Goal: Task Accomplishment & Management: Use online tool/utility

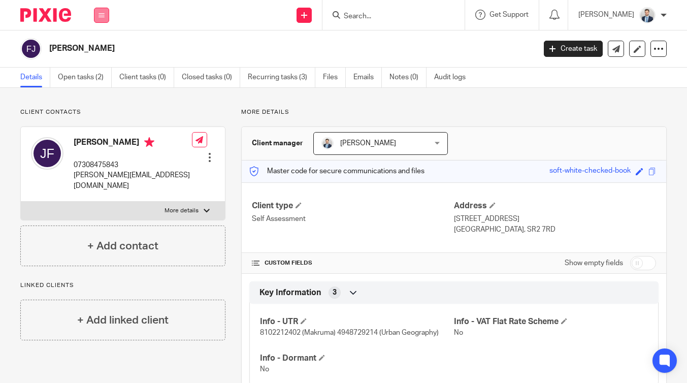
click at [105, 11] on button at bounding box center [101, 15] width 15 height 15
click at [95, 47] on link "Work" at bounding box center [96, 47] width 16 height 7
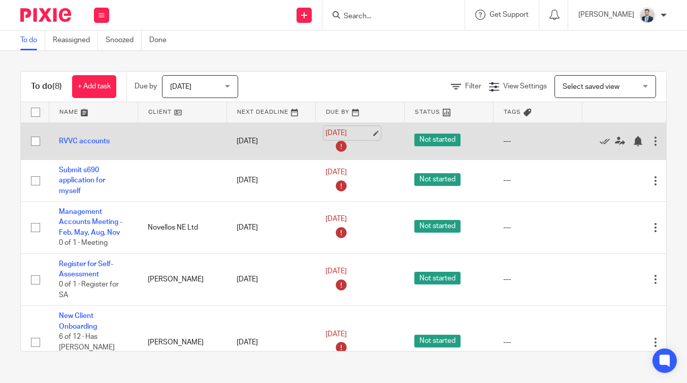
click at [358, 132] on link "[DATE]" at bounding box center [348, 133] width 46 height 11
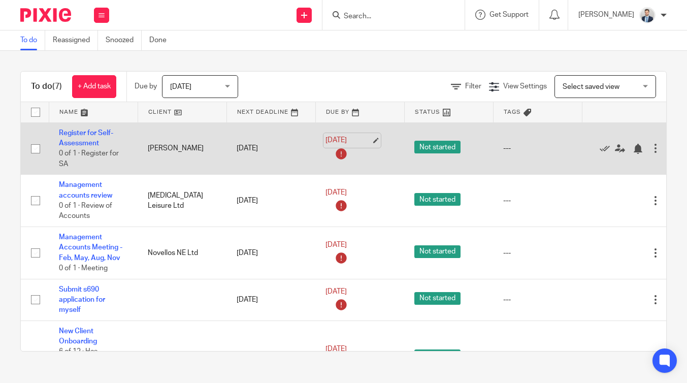
click at [350, 140] on link "[DATE]" at bounding box center [348, 140] width 46 height 11
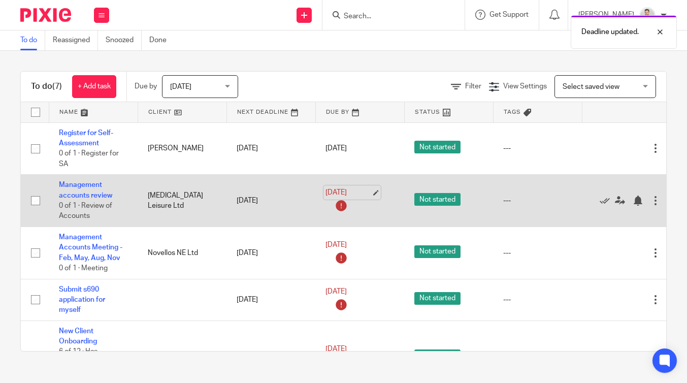
click at [349, 192] on link "[DATE]" at bounding box center [348, 192] width 46 height 11
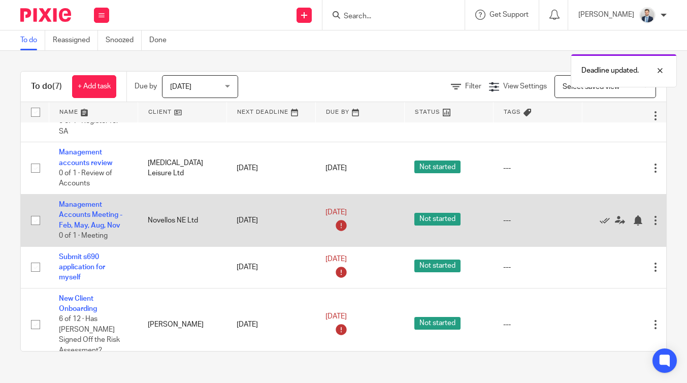
scroll to position [34, 0]
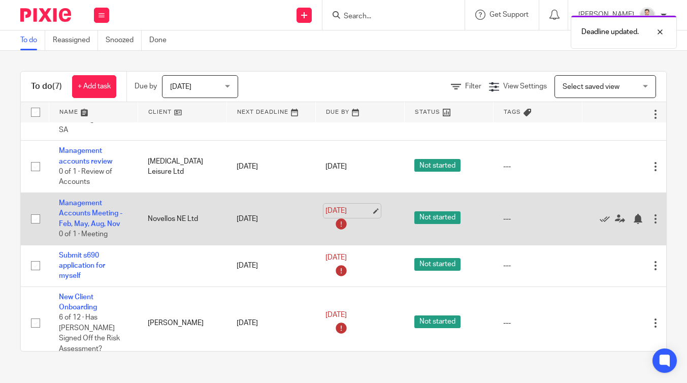
click at [357, 213] on link "22 Aug 2025" at bounding box center [348, 211] width 46 height 11
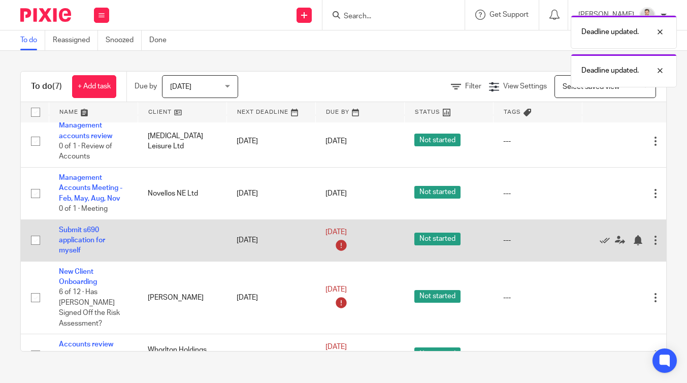
scroll to position [61, 0]
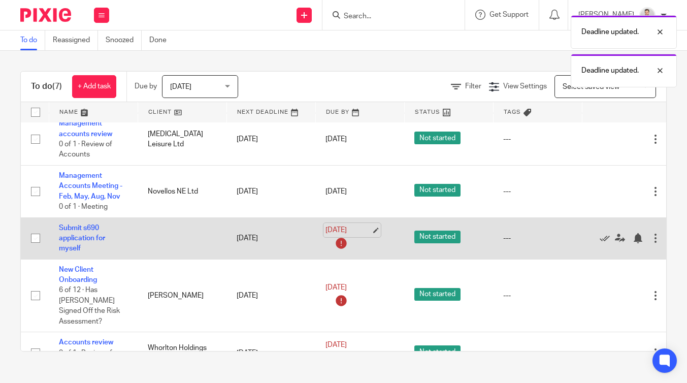
click at [362, 233] on link "[DATE]" at bounding box center [348, 230] width 46 height 11
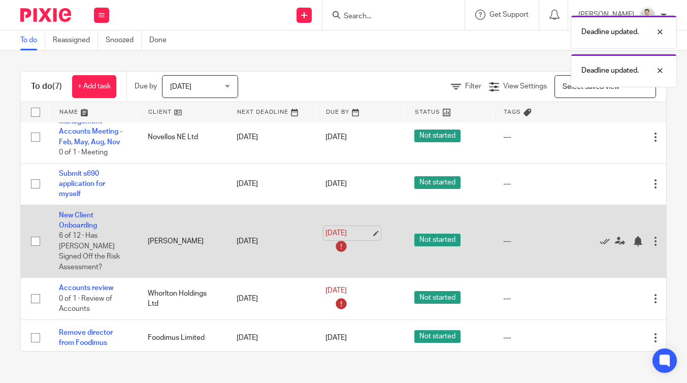
click at [358, 230] on link "[DATE]" at bounding box center [348, 233] width 46 height 11
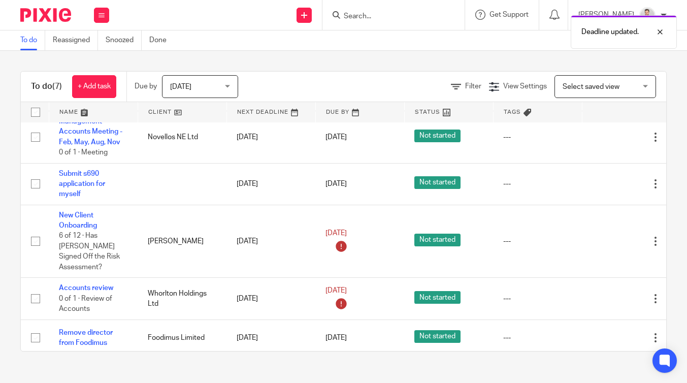
scroll to position [0, 0]
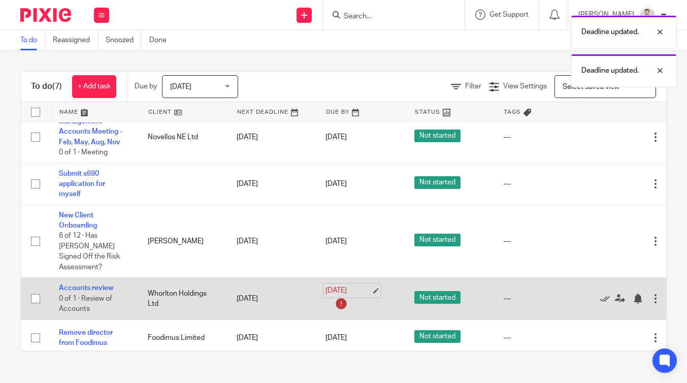
click at [354, 285] on link "[DATE]" at bounding box center [348, 290] width 46 height 11
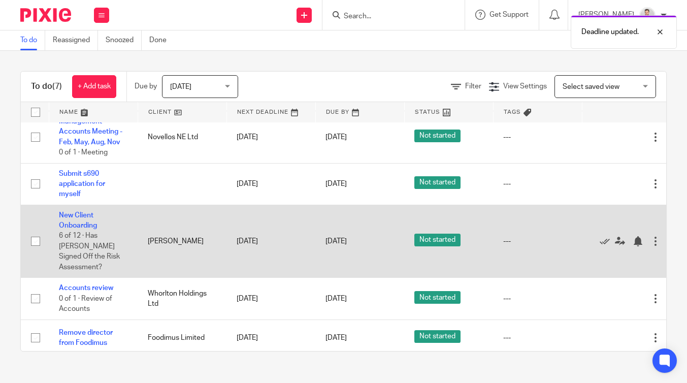
scroll to position [111, 0]
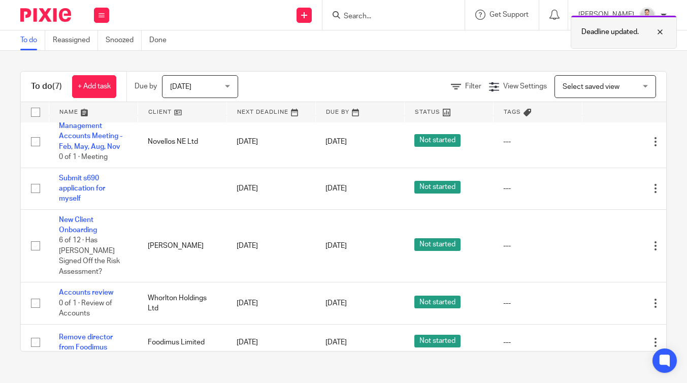
click at [658, 35] on div at bounding box center [652, 32] width 27 height 12
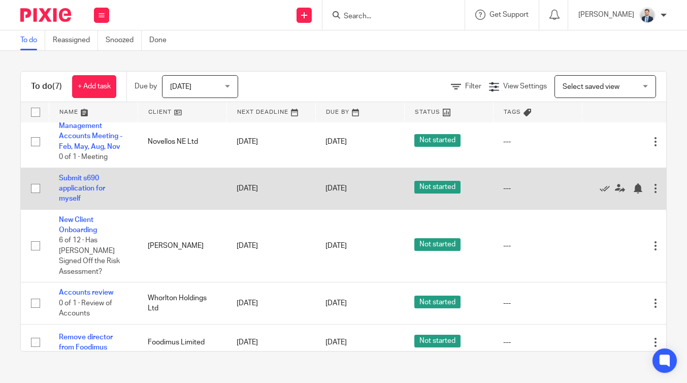
scroll to position [0, 0]
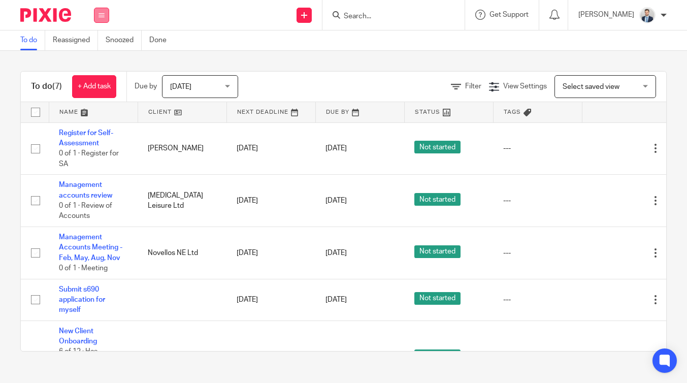
click at [108, 12] on button at bounding box center [101, 15] width 15 height 15
click at [96, 44] on link "Work" at bounding box center [97, 47] width 18 height 7
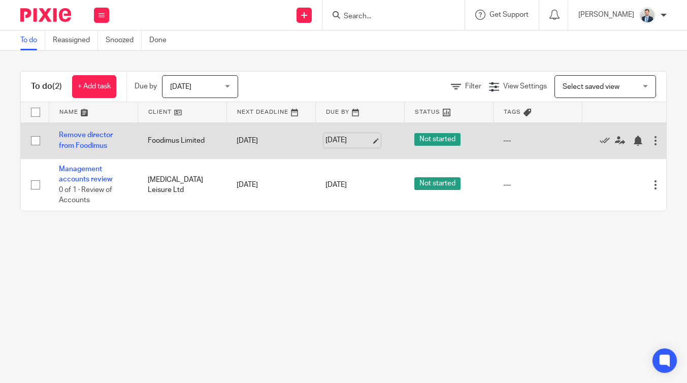
click at [355, 146] on link "[DATE]" at bounding box center [348, 140] width 46 height 11
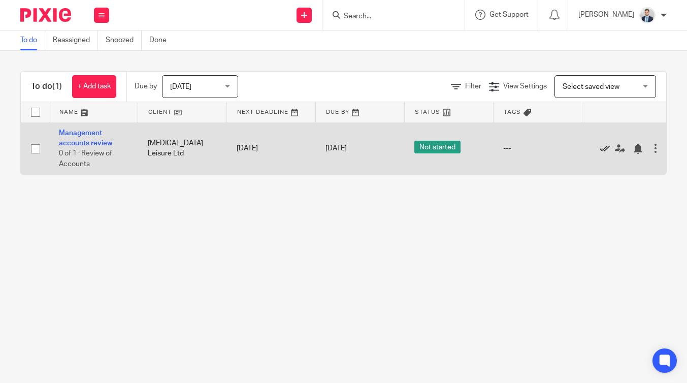
click at [603, 147] on icon at bounding box center [605, 149] width 10 height 10
